Goal: Information Seeking & Learning: Learn about a topic

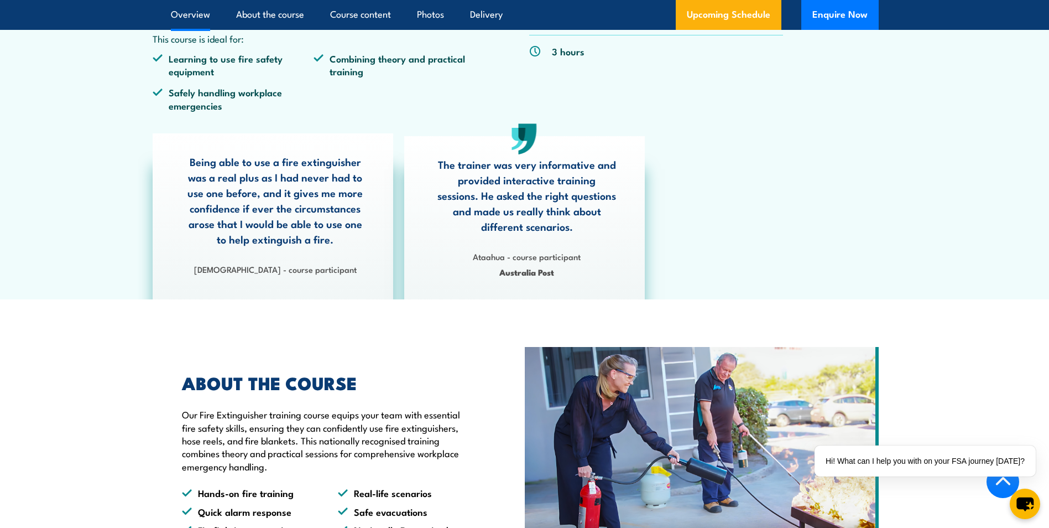
scroll to position [221, 0]
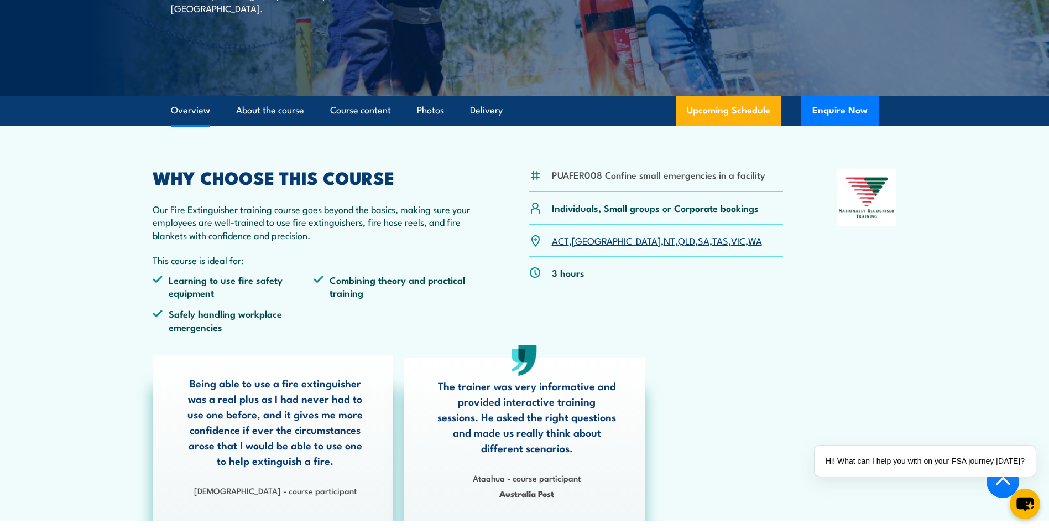
click at [748, 242] on link "WA" at bounding box center [755, 239] width 14 height 13
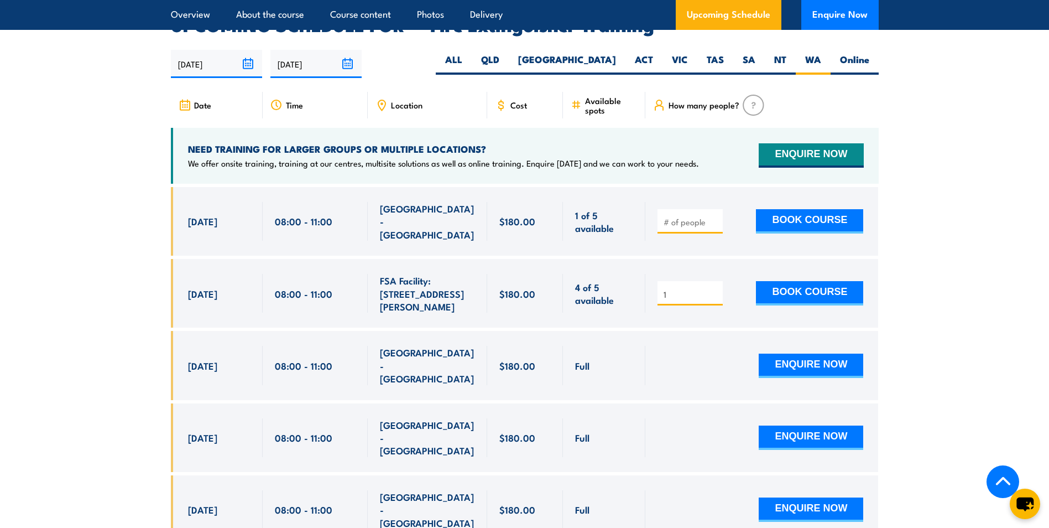
type input "1"
click at [715, 289] on input "1" at bounding box center [691, 294] width 55 height 11
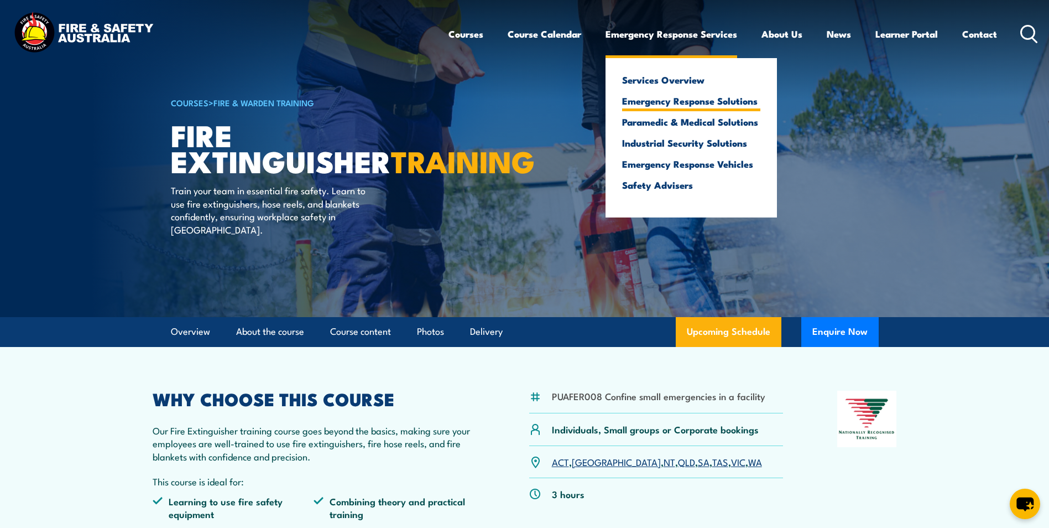
click at [687, 102] on link "Emergency Response Solutions" at bounding box center [691, 101] width 138 height 10
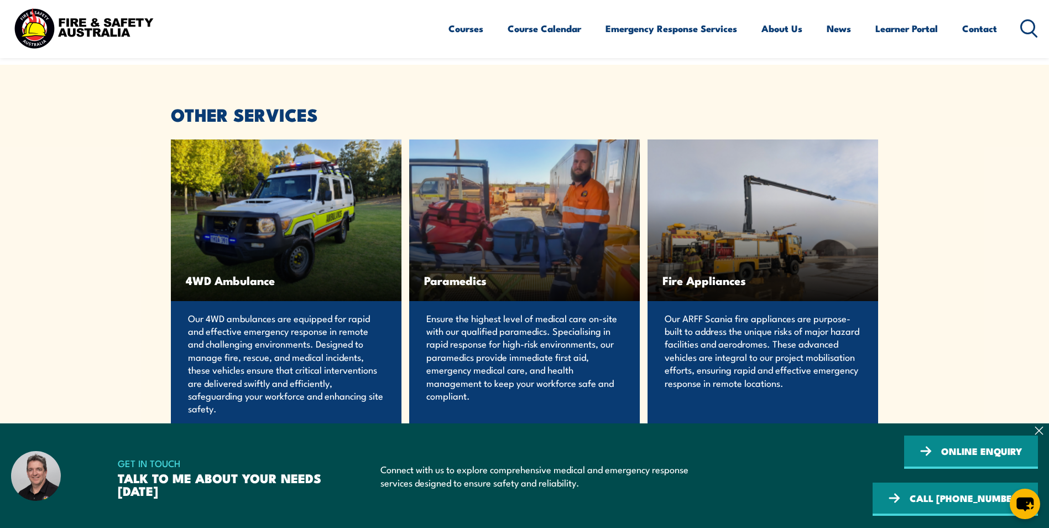
scroll to position [2157, 0]
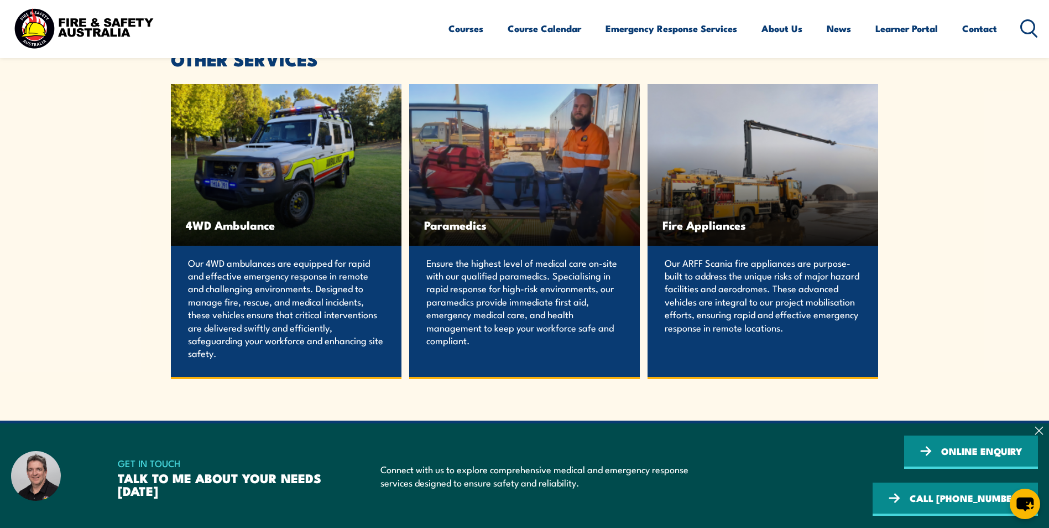
click at [468, 232] on span "Paramedics" at bounding box center [524, 225] width 201 height 14
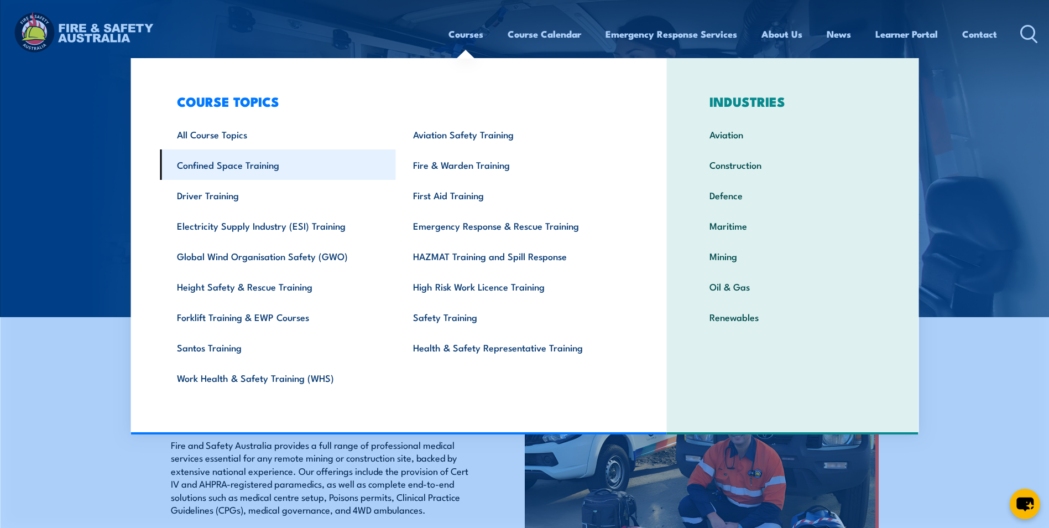
click at [257, 162] on link "Confined Space Training" at bounding box center [278, 164] width 236 height 30
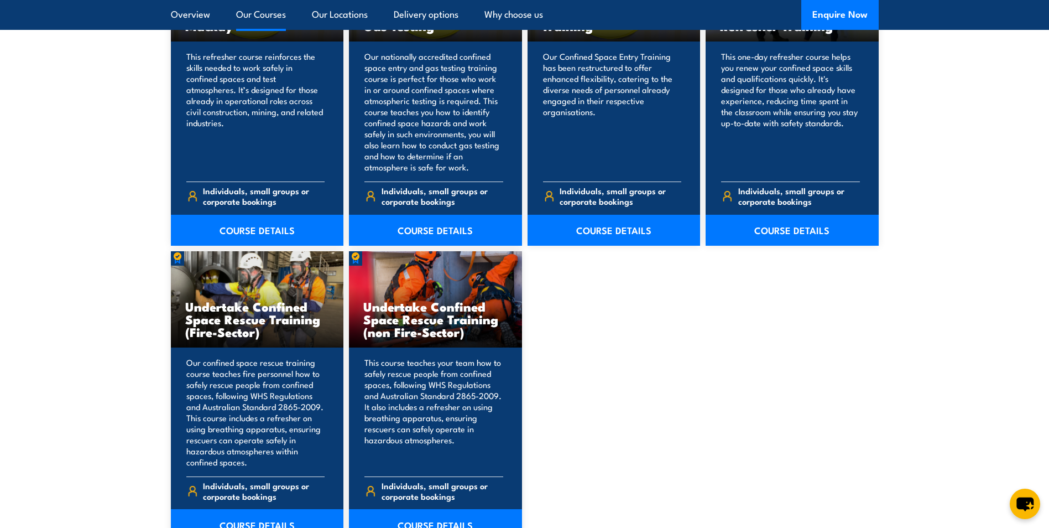
scroll to position [1106, 0]
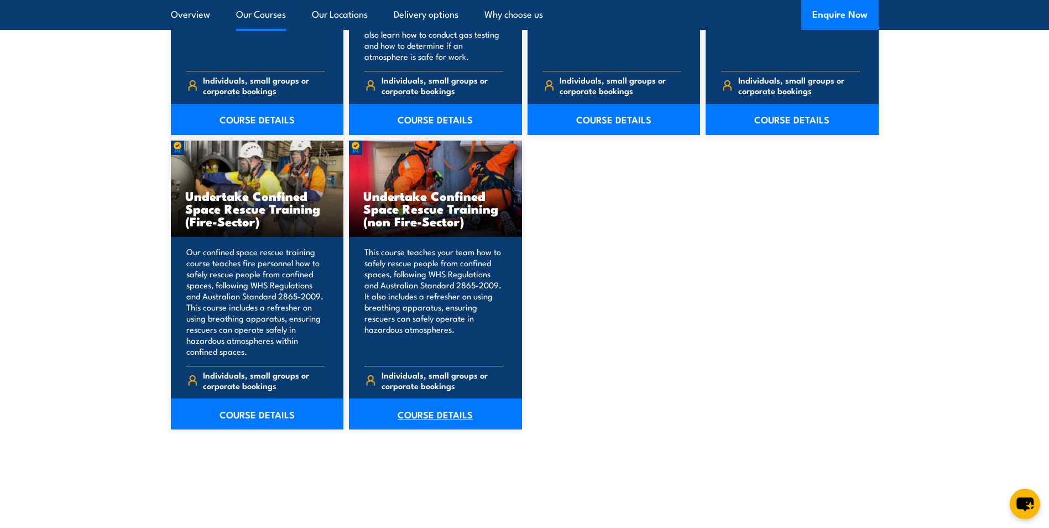
click at [429, 416] on link "COURSE DETAILS" at bounding box center [435, 413] width 173 height 31
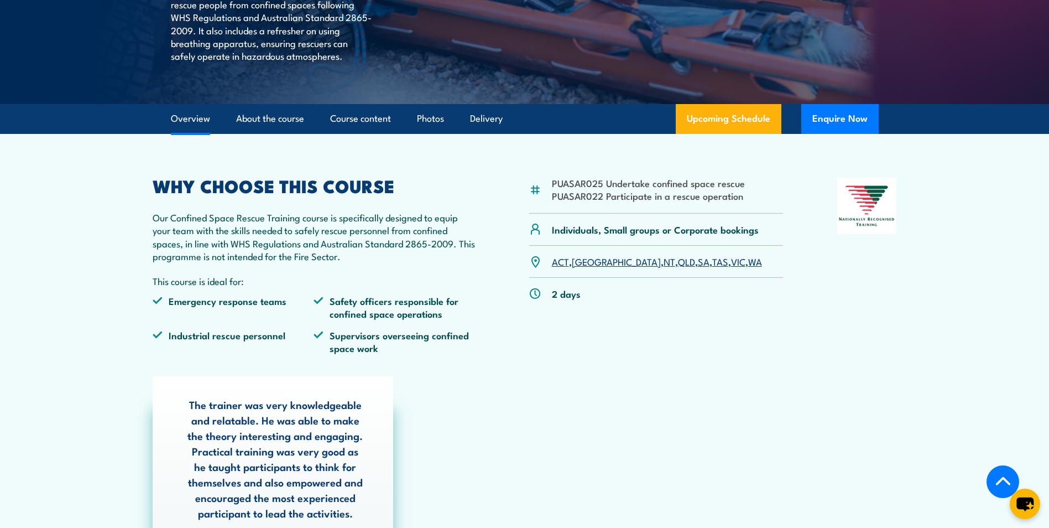
scroll to position [332, 0]
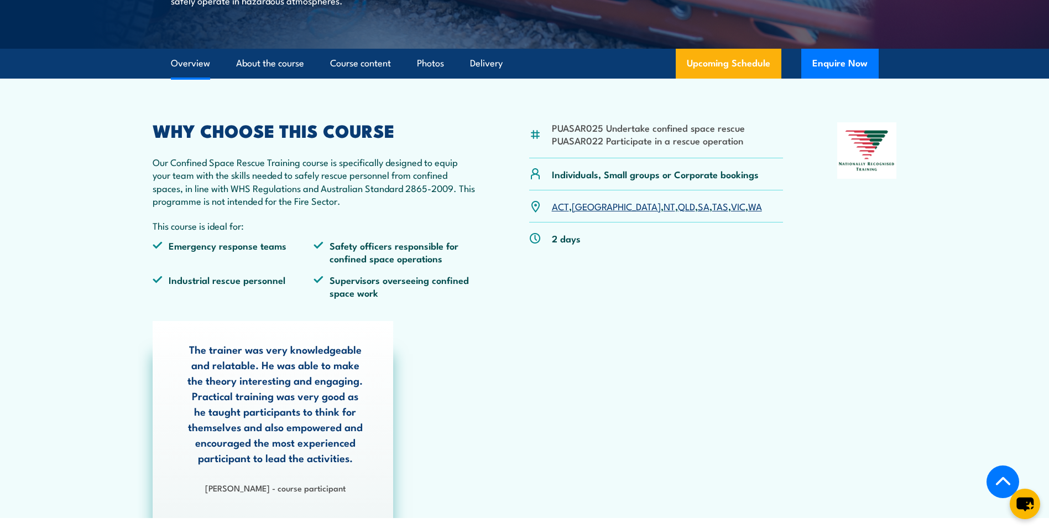
click at [748, 209] on link "WA" at bounding box center [755, 205] width 14 height 13
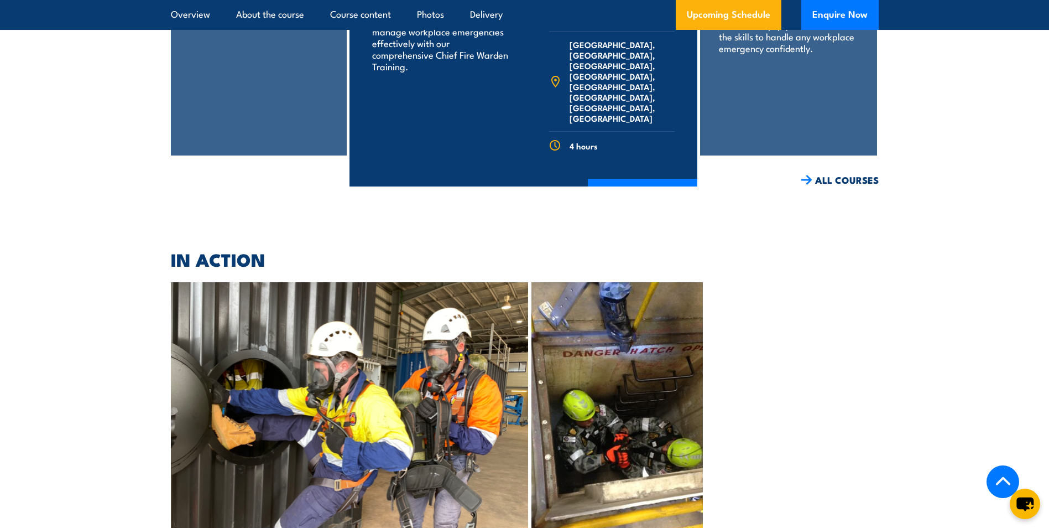
scroll to position [2376, 0]
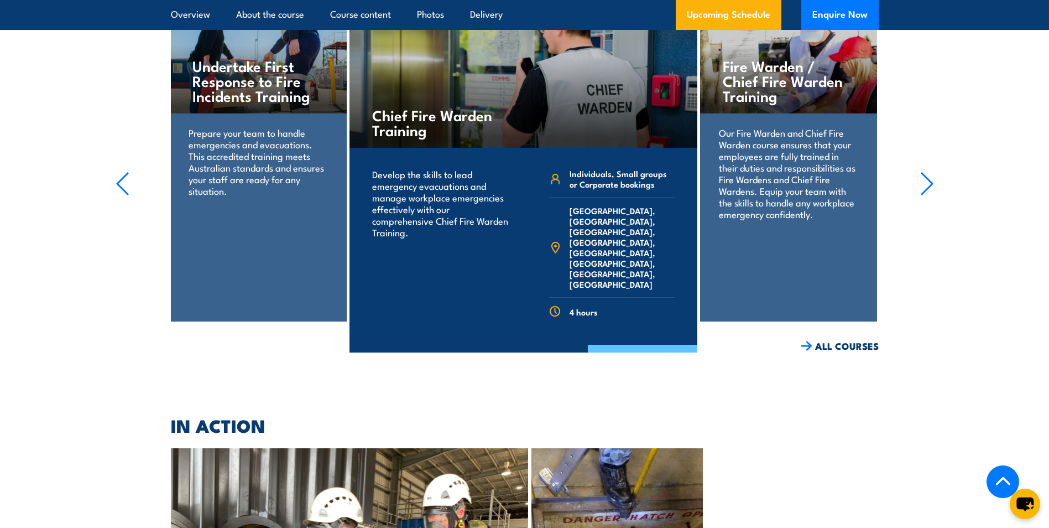
click at [661, 345] on link "COURSE DETAILS" at bounding box center [643, 359] width 110 height 29
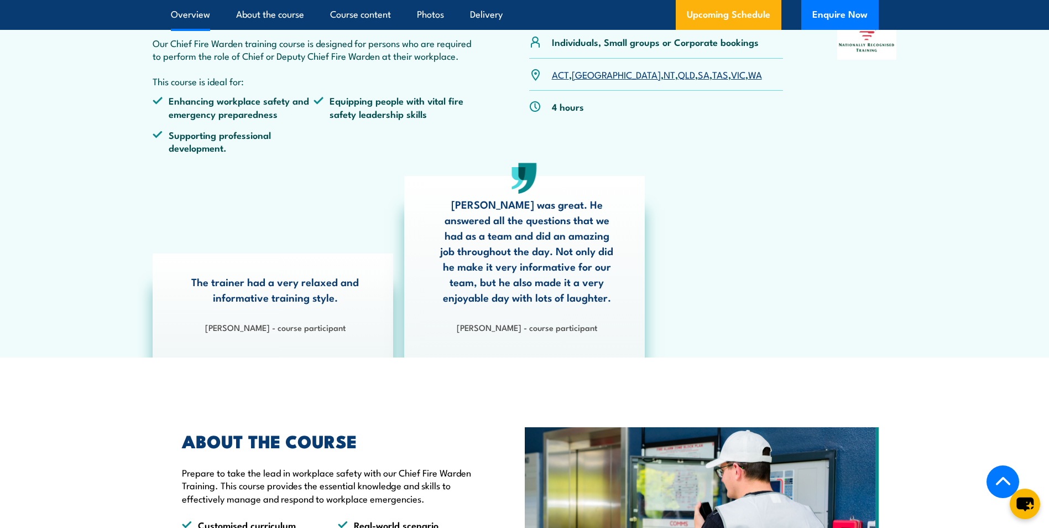
scroll to position [111, 0]
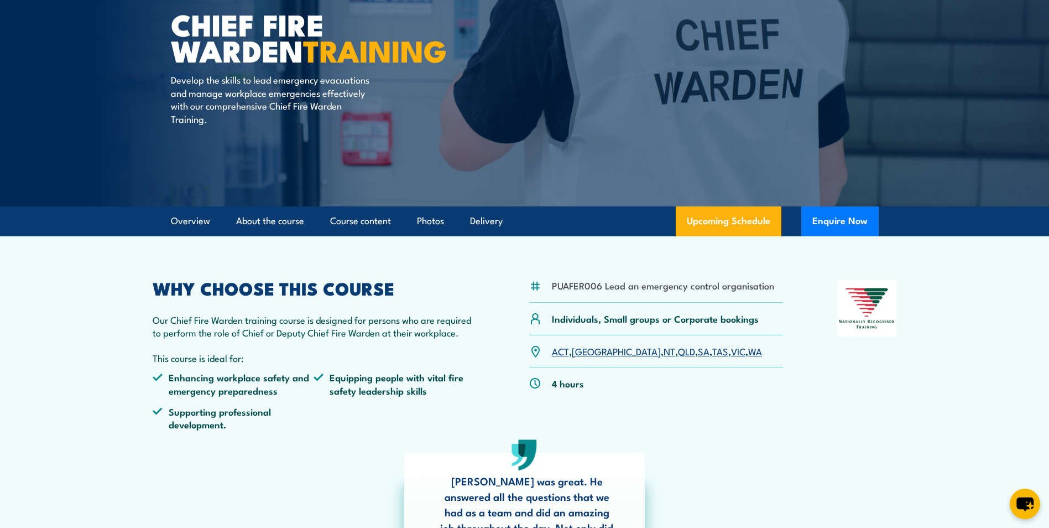
click at [748, 353] on link "WA" at bounding box center [755, 350] width 14 height 13
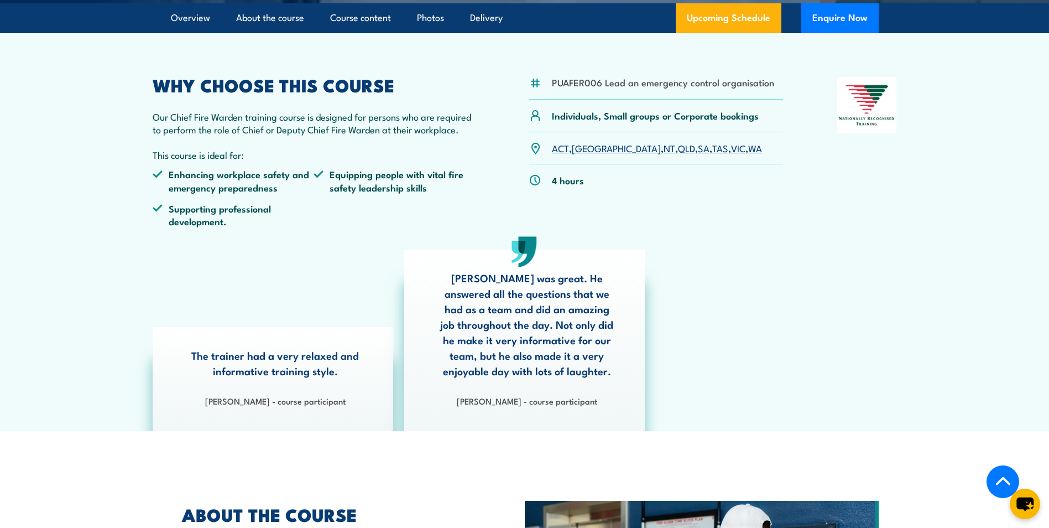
scroll to position [203, 0]
